Goal: Find specific page/section: Find specific page/section

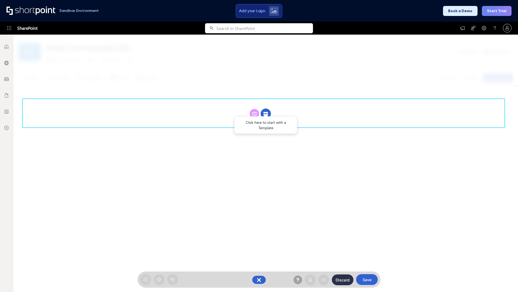
click at [266, 109] on circle at bounding box center [266, 114] width 10 height 10
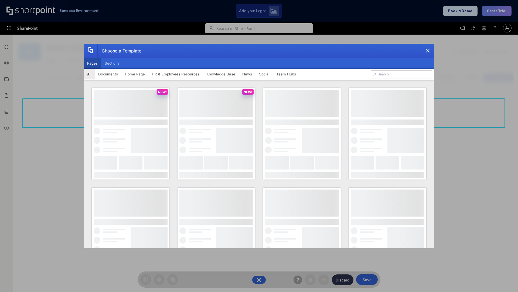
scroll to position [74, 0]
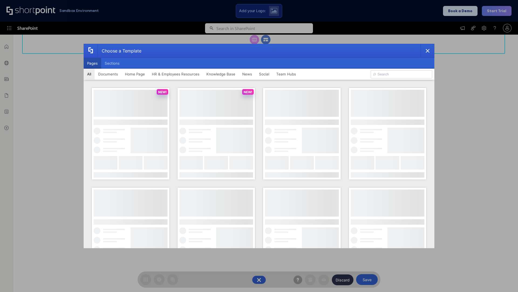
click at [92, 63] on button "Pages" at bounding box center [93, 63] width 18 height 11
type input "HR 9"
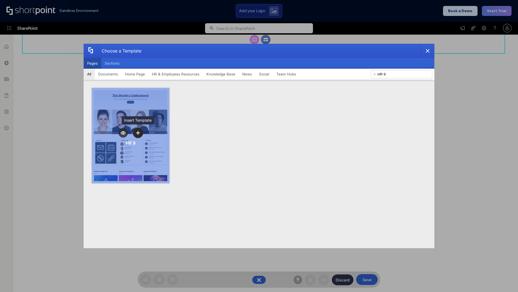
click at [138, 133] on icon "template selector" at bounding box center [138, 133] width 4 height 4
